Goal: Task Accomplishment & Management: Use online tool/utility

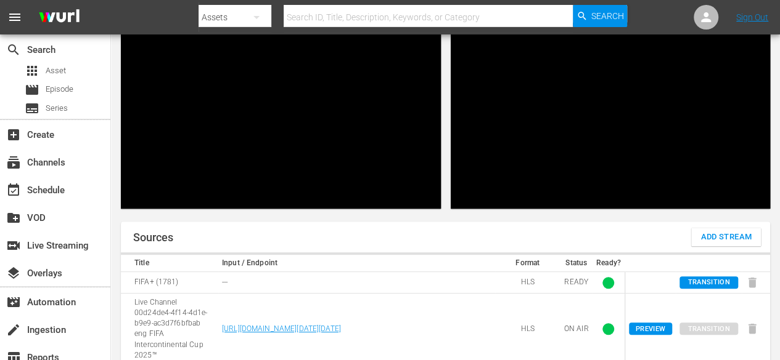
scroll to position [100, 0]
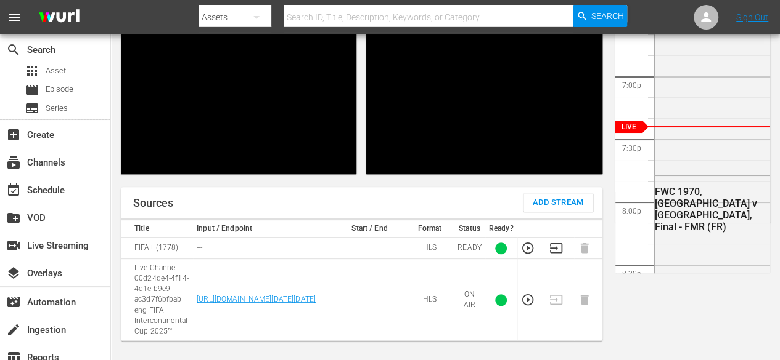
scroll to position [135, 0]
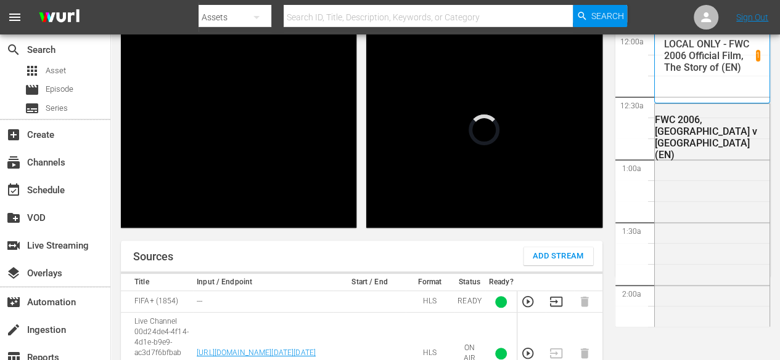
scroll to position [1414, 0]
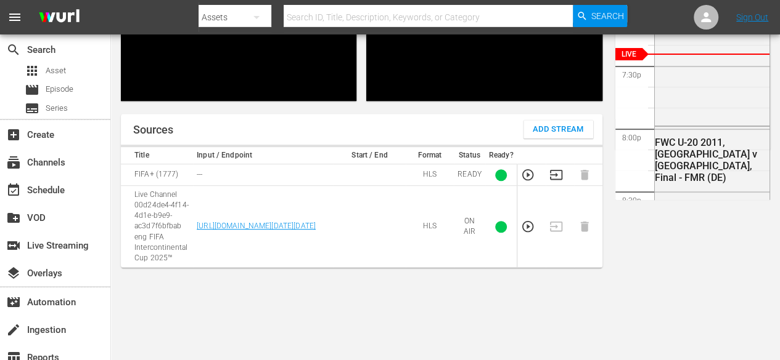
scroll to position [163, 0]
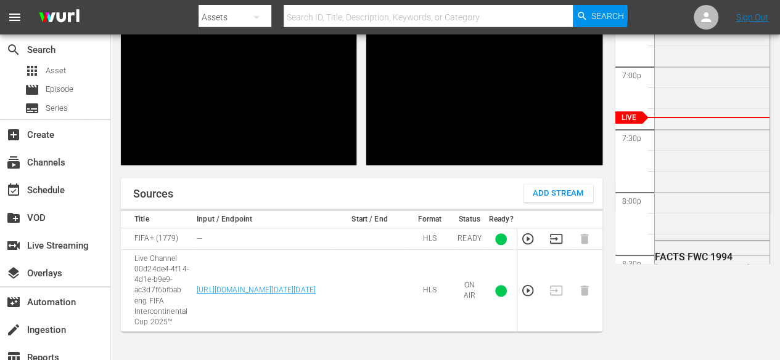
scroll to position [144, 0]
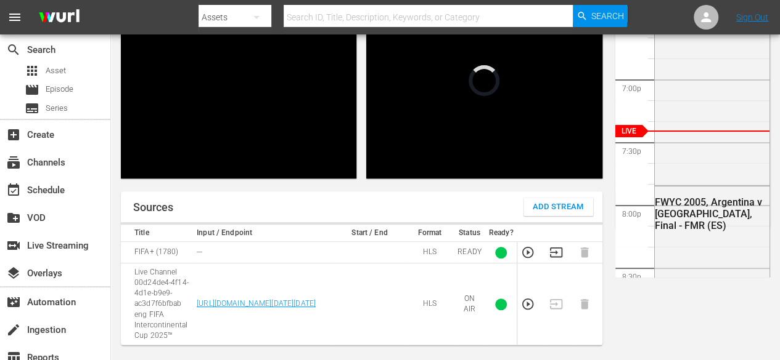
scroll to position [131, 0]
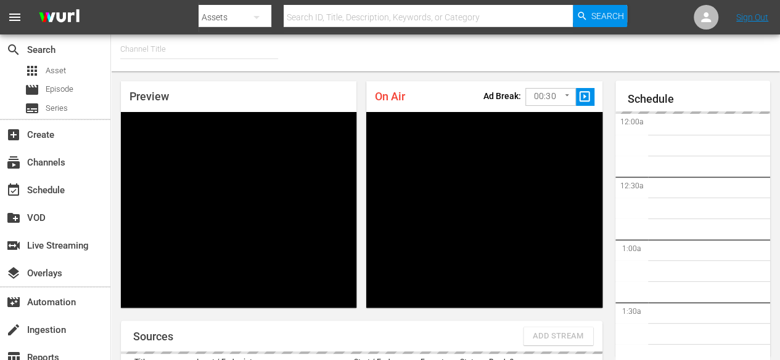
type input "FIFA+ English Global (1781)"
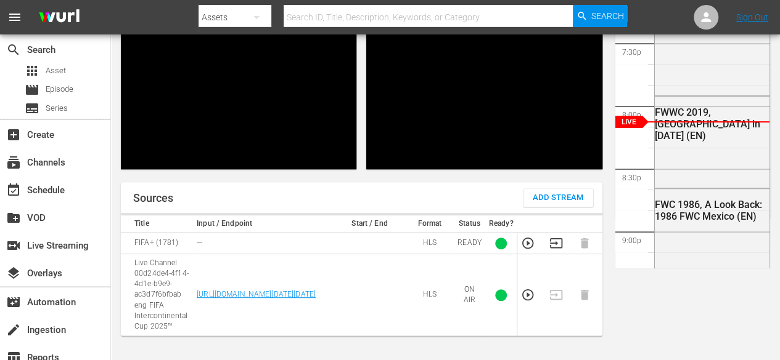
scroll to position [137, 0]
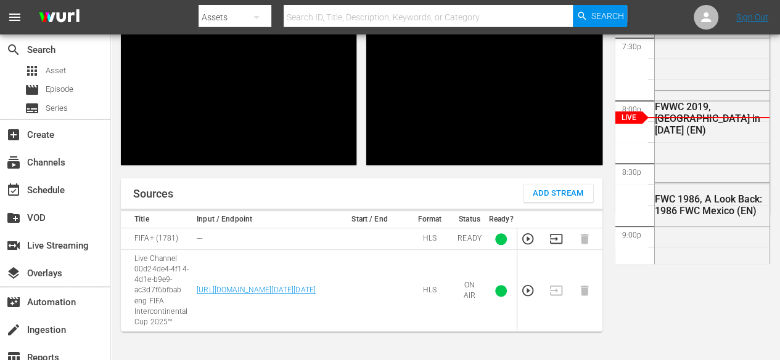
scroll to position [142, 0]
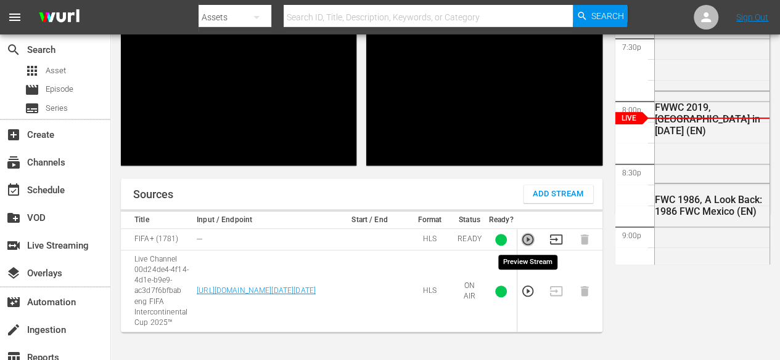
click at [527, 238] on icon "button" at bounding box center [527, 239] width 11 height 11
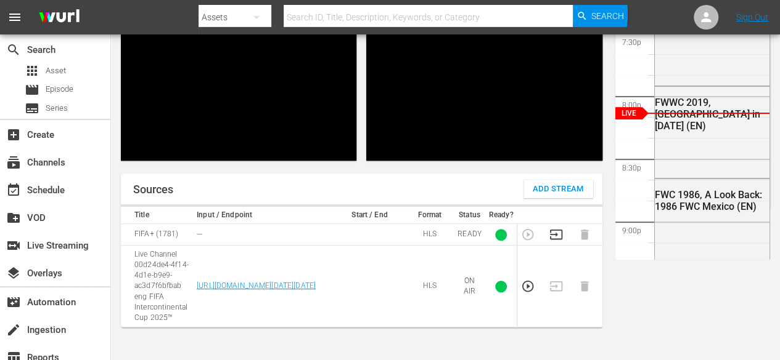
scroll to position [144, 0]
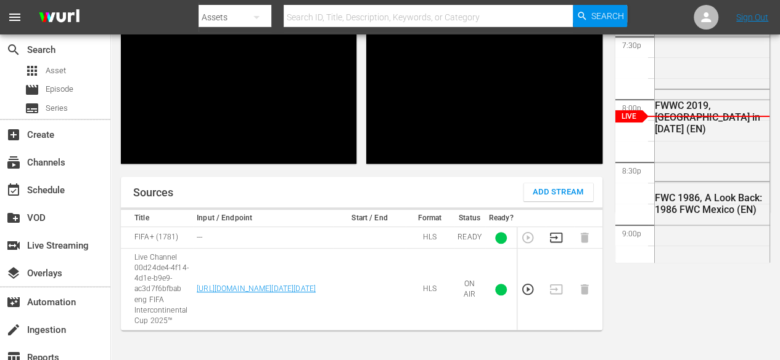
click at [273, 195] on div "Sources Add Stream" at bounding box center [361, 192] width 481 height 31
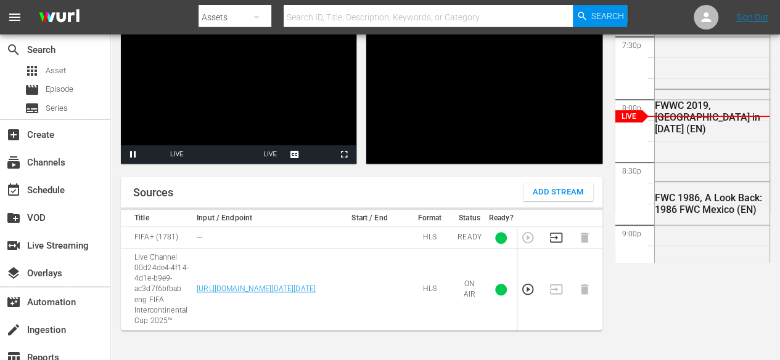
click at [260, 182] on div "Sources Add Stream" at bounding box center [361, 192] width 481 height 31
click at [263, 177] on div "Sources Add Stream" at bounding box center [361, 192] width 481 height 31
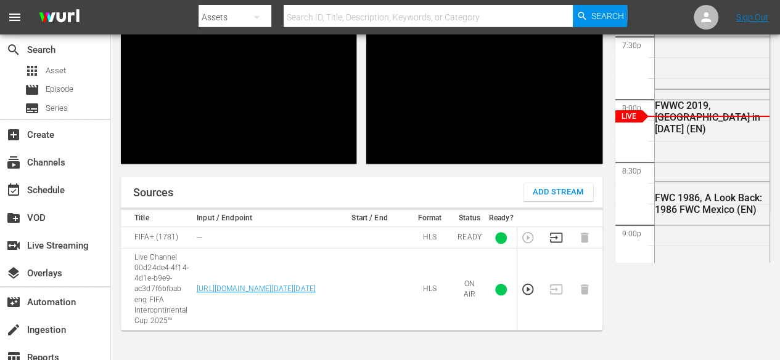
click at [446, 331] on td "HLS" at bounding box center [429, 290] width 48 height 82
click at [556, 242] on icon "button" at bounding box center [555, 238] width 12 height 10
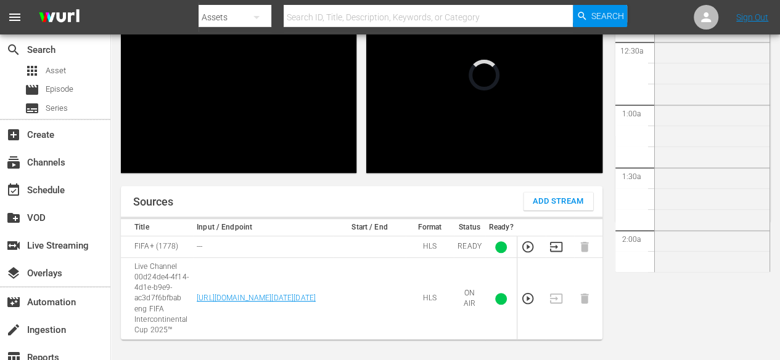
scroll to position [2292, 0]
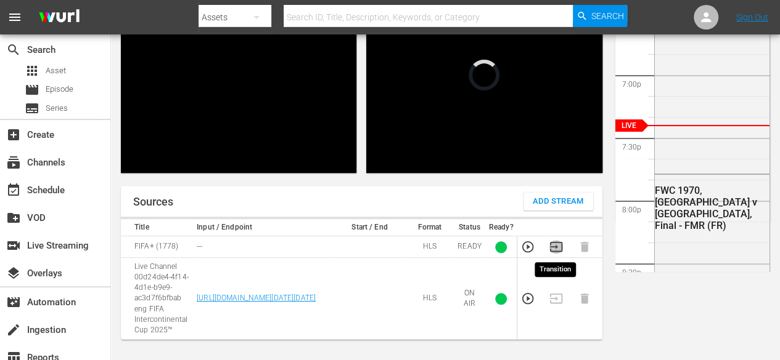
click at [555, 245] on icon "button" at bounding box center [555, 247] width 12 height 10
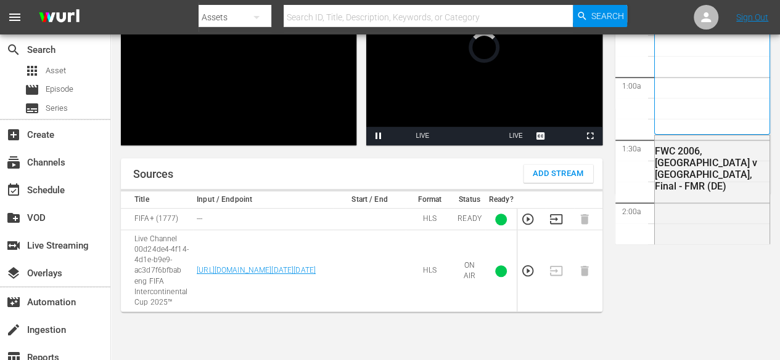
scroll to position [2292, 0]
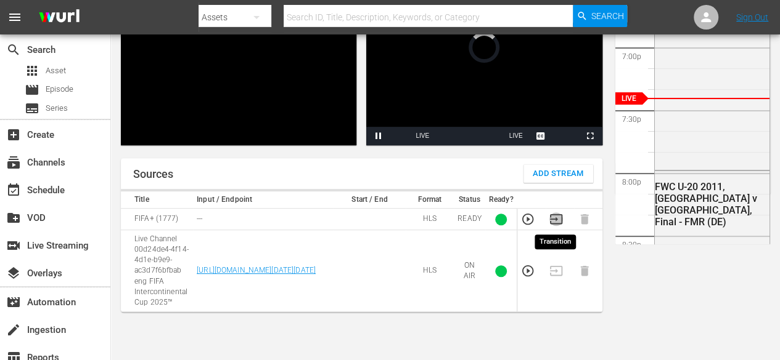
click at [555, 221] on icon "button" at bounding box center [556, 220] width 14 height 14
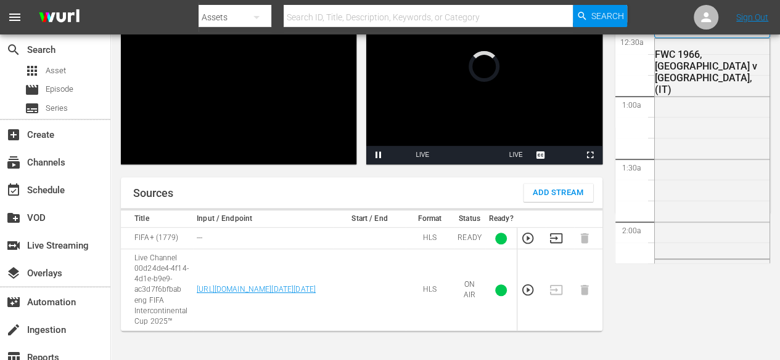
scroll to position [2293, 0]
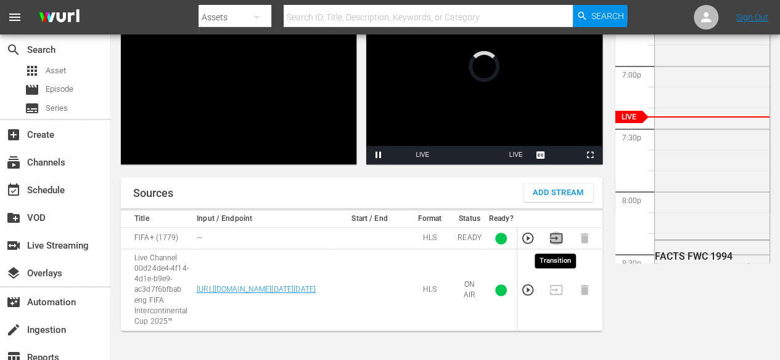
click at [553, 234] on icon "button" at bounding box center [555, 239] width 12 height 10
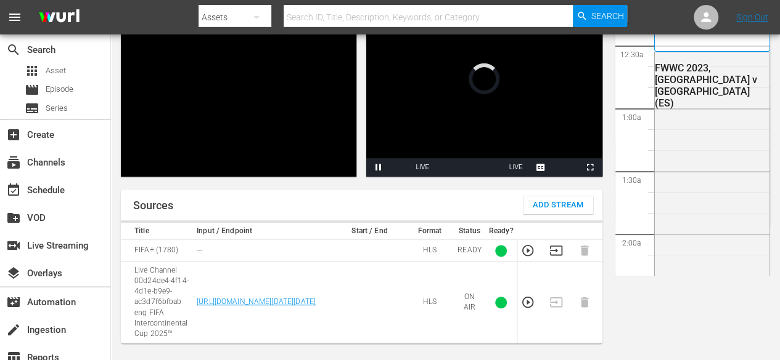
scroll to position [2294, 0]
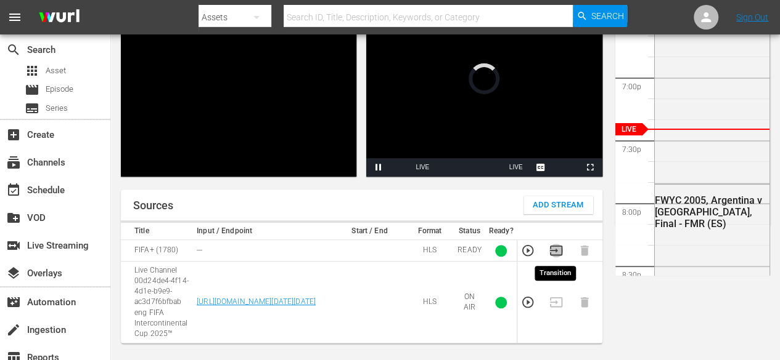
click at [556, 249] on icon "button" at bounding box center [555, 251] width 12 height 10
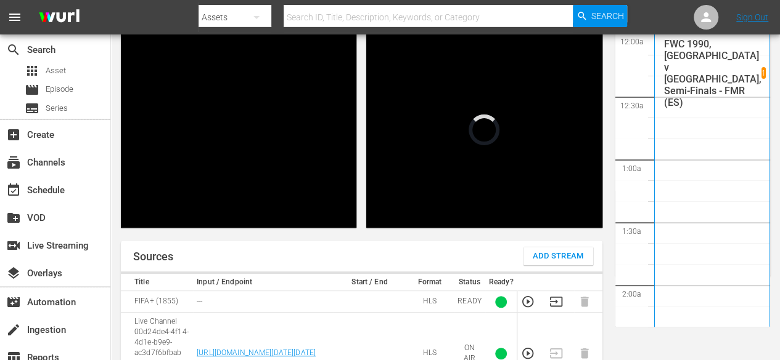
scroll to position [2294, 0]
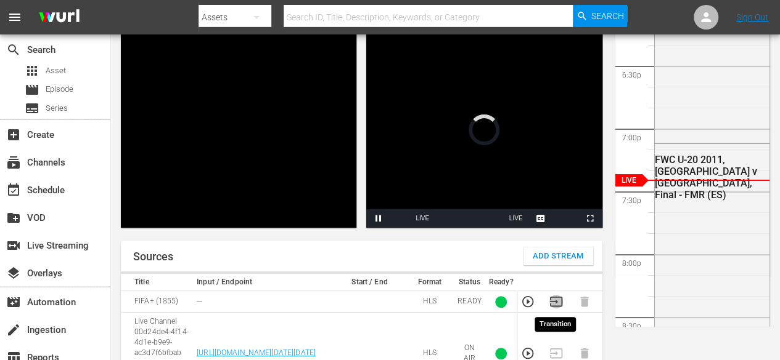
click at [555, 299] on icon "button" at bounding box center [555, 302] width 12 height 10
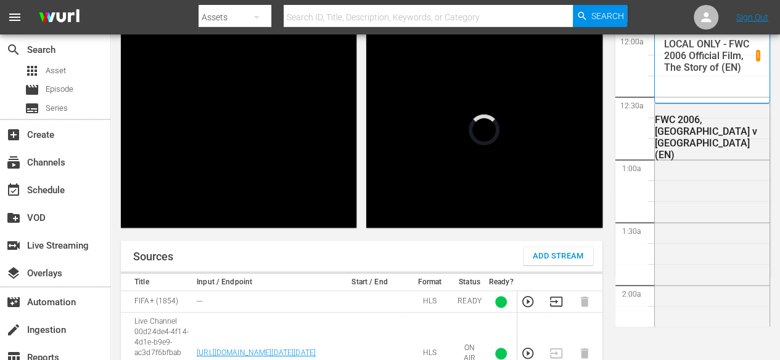
scroll to position [1414, 0]
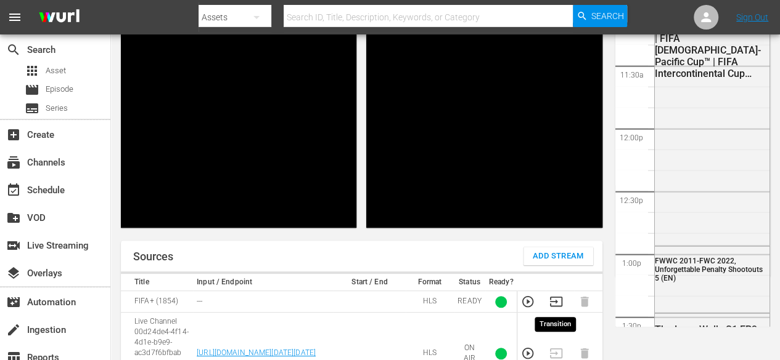
click at [558, 295] on icon "button" at bounding box center [556, 302] width 14 height 14
